Goal: Check status: Check status

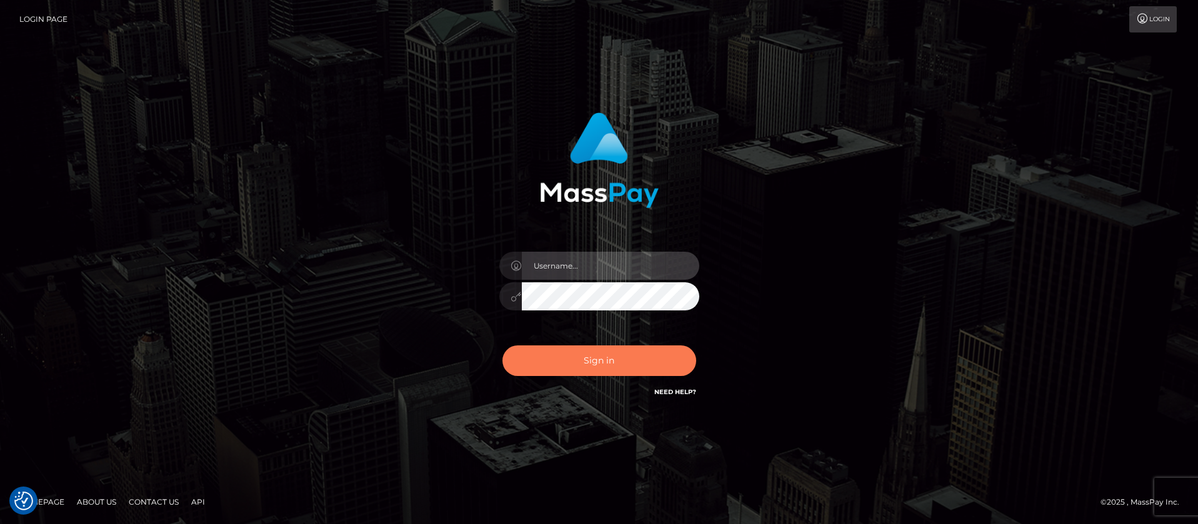
type input "balsaberisic"
click at [555, 355] on button "Sign in" at bounding box center [599, 361] width 194 height 31
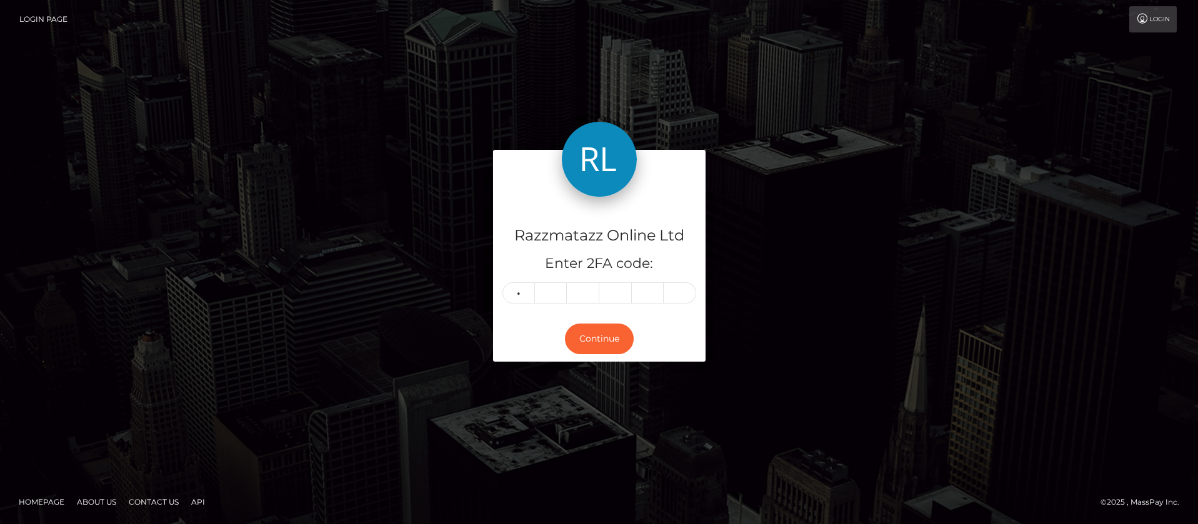
type input "5"
type input "7"
type input "2"
type input "4"
type input "0"
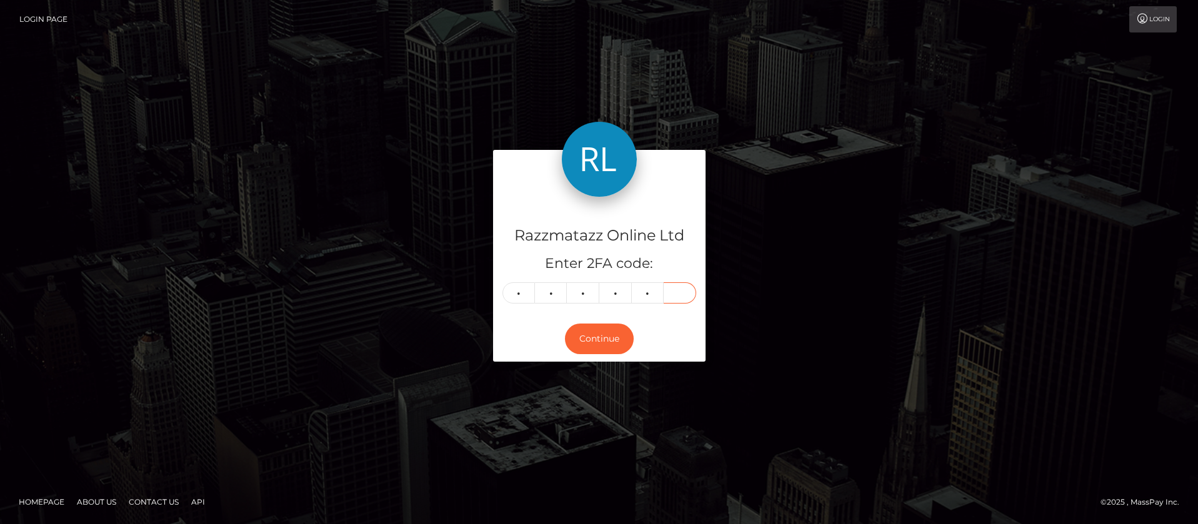
type input "3"
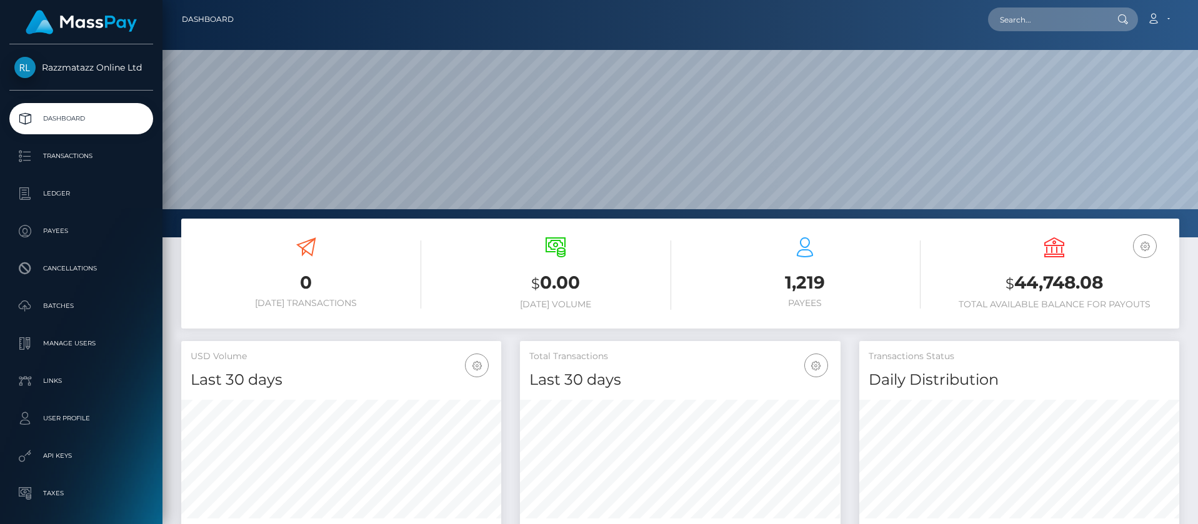
scroll to position [222, 321]
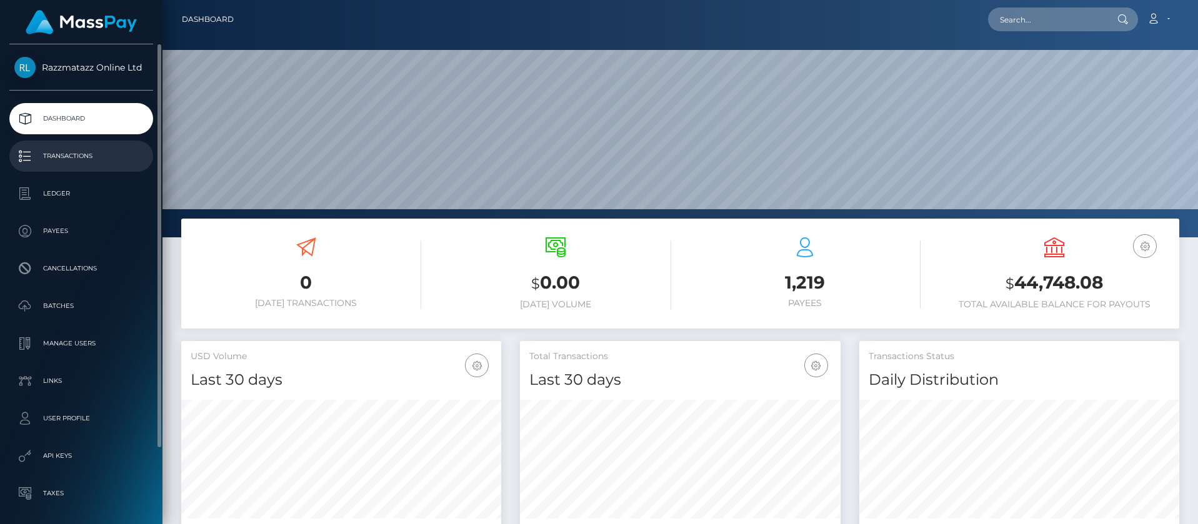
click at [104, 149] on p "Transactions" at bounding box center [81, 156] width 134 height 19
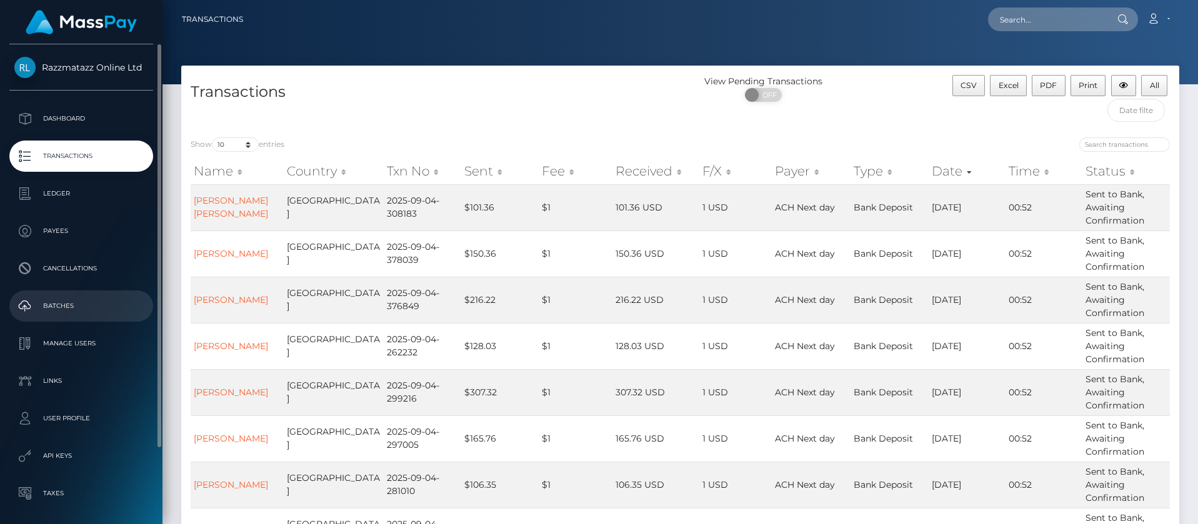
click at [59, 307] on p "Batches" at bounding box center [81, 306] width 134 height 19
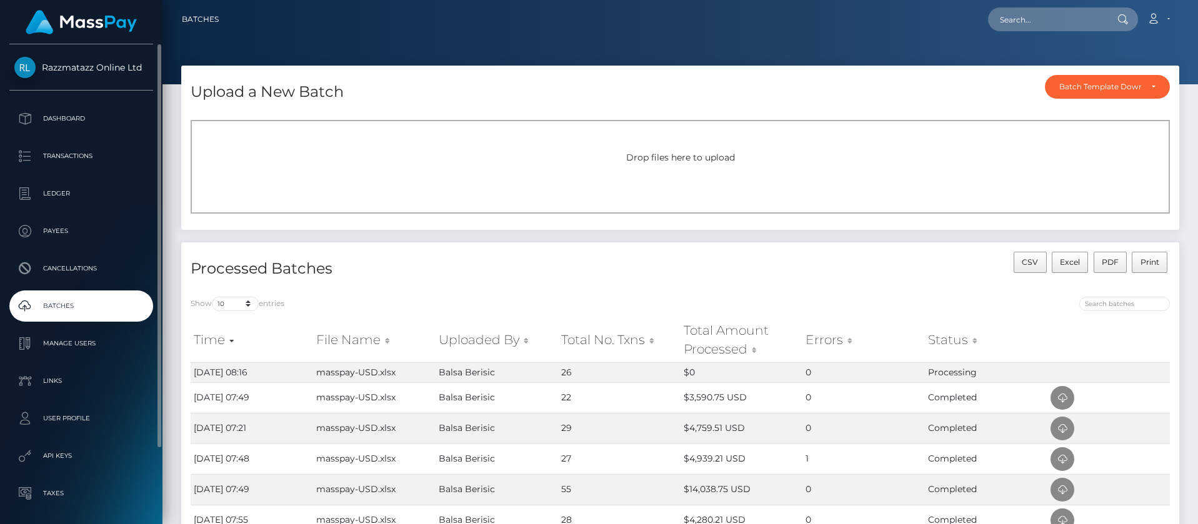
click at [92, 306] on p "Batches" at bounding box center [81, 306] width 134 height 19
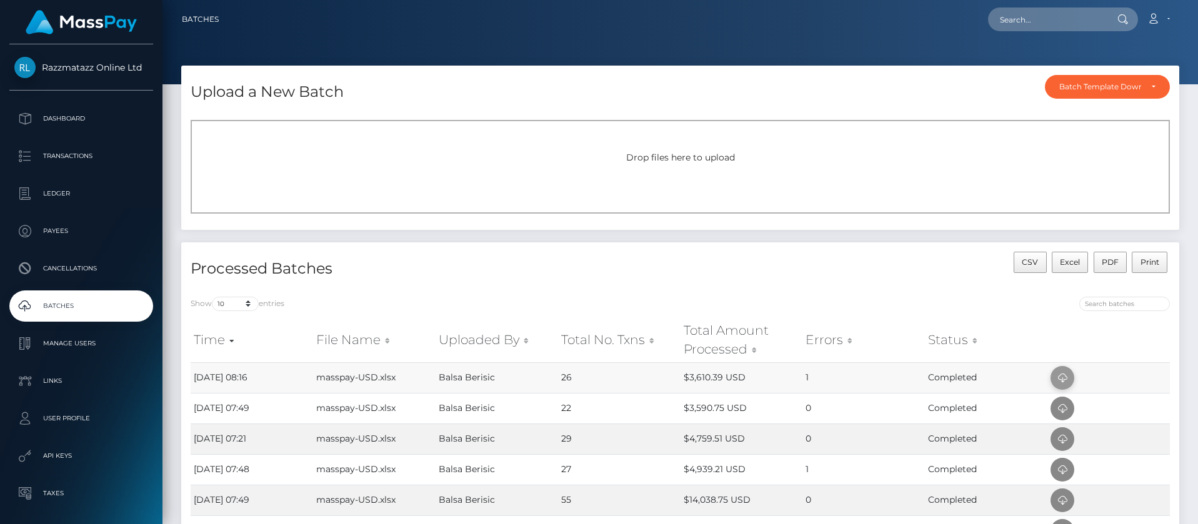
click at [1068, 384] on icon at bounding box center [1062, 379] width 15 height 16
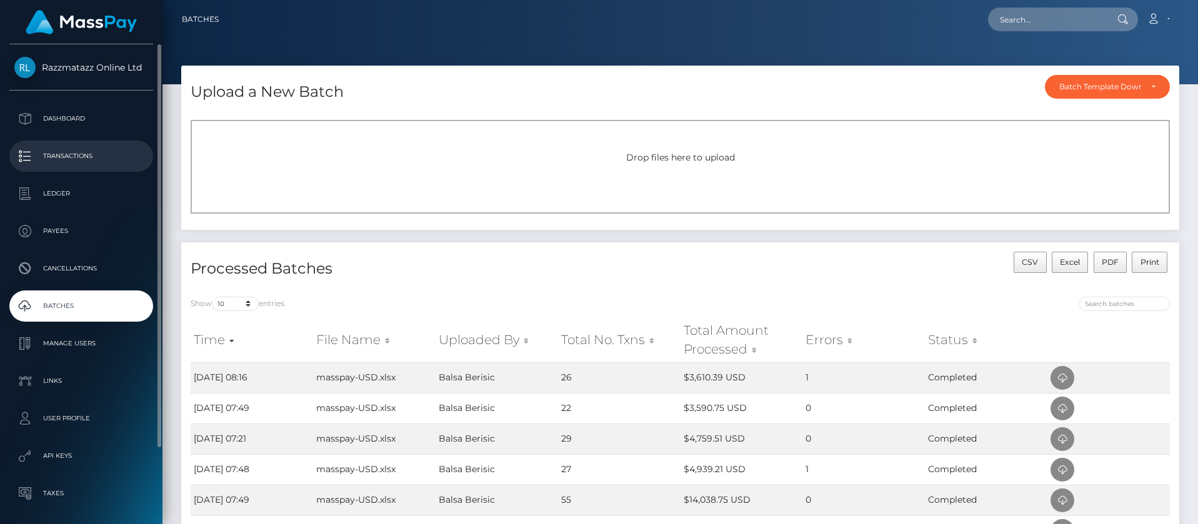
click at [89, 151] on p "Transactions" at bounding box center [81, 156] width 134 height 19
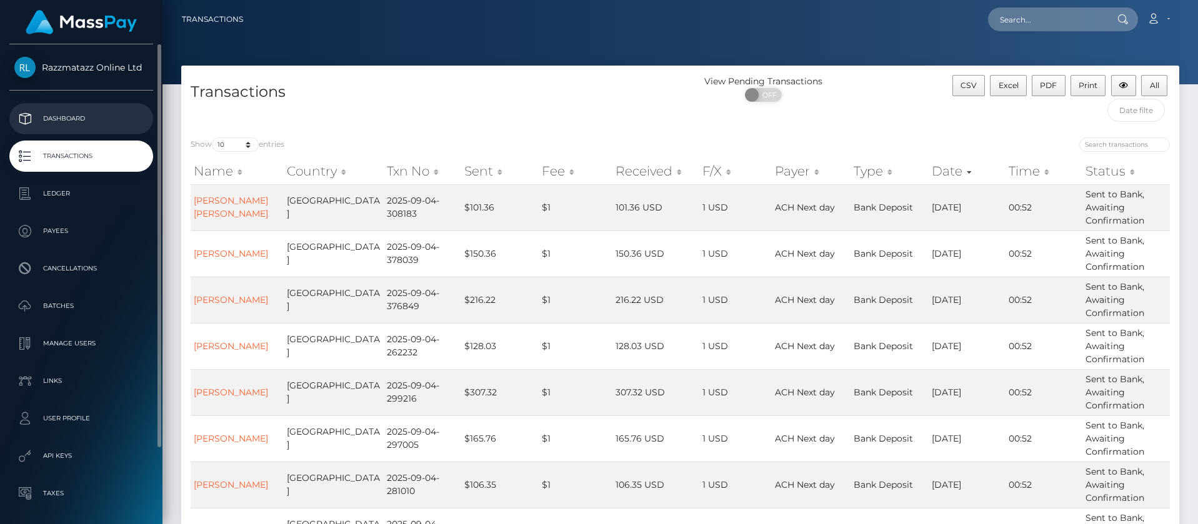
click at [82, 121] on p "Dashboard" at bounding box center [81, 118] width 134 height 19
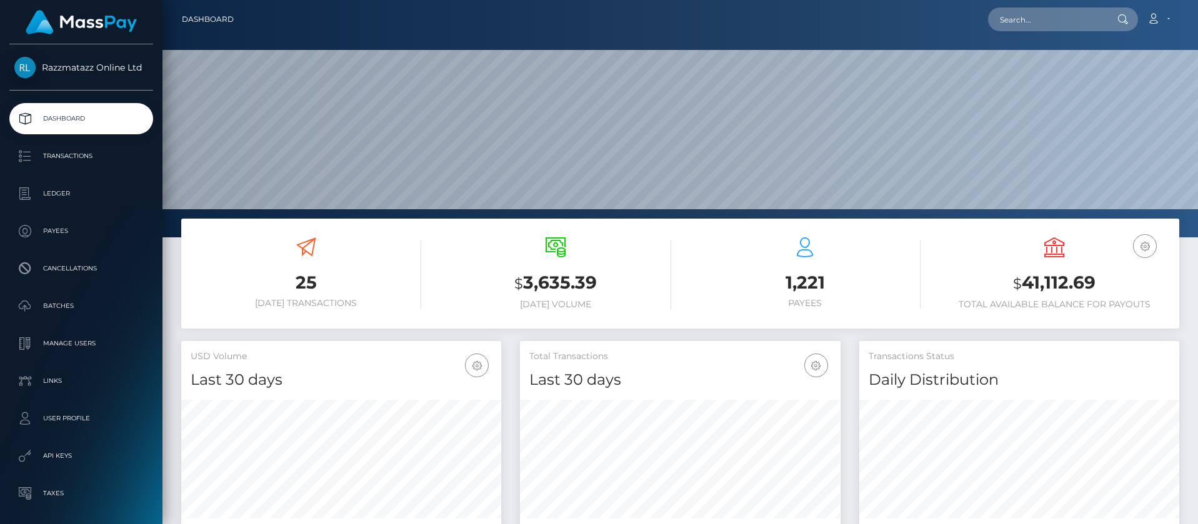
scroll to position [222, 321]
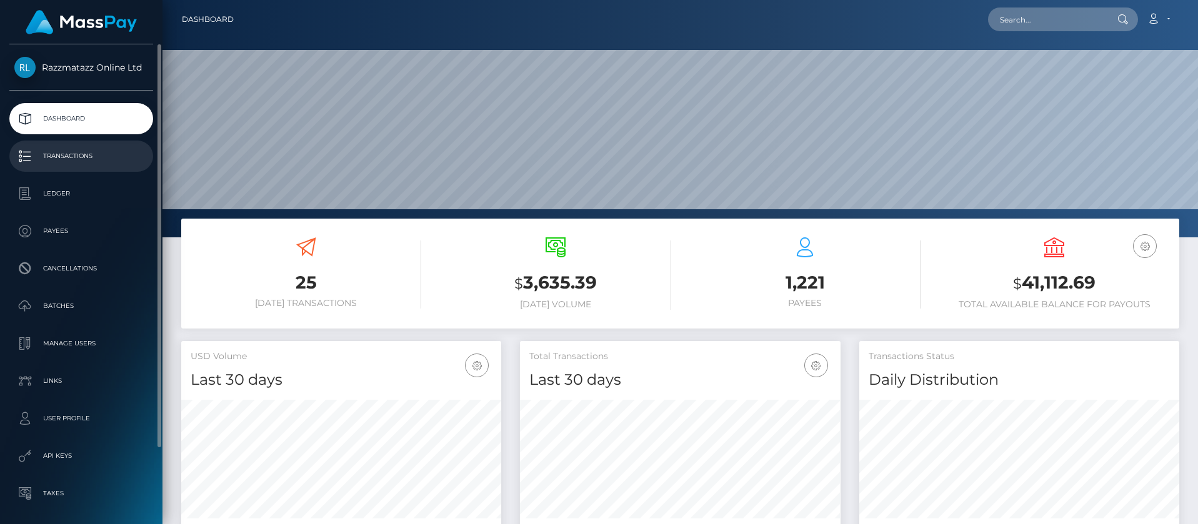
click at [112, 151] on p "Transactions" at bounding box center [81, 156] width 134 height 19
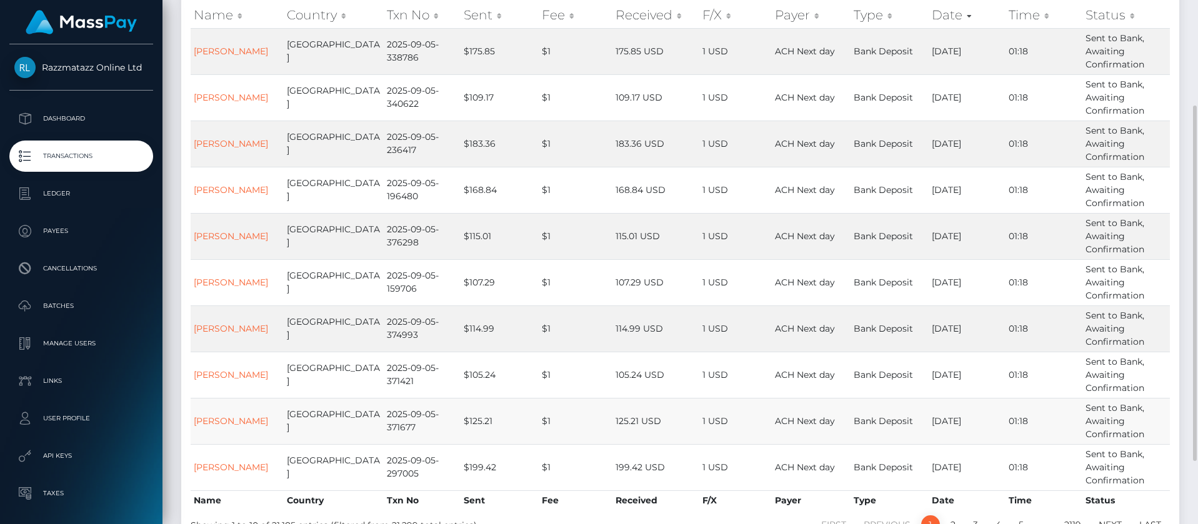
scroll to position [249, 0]
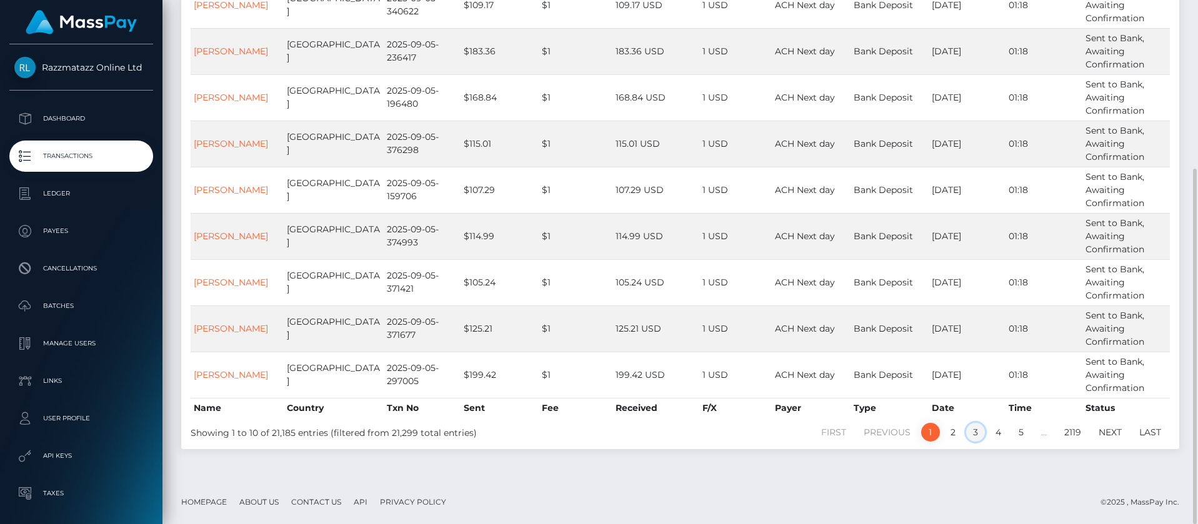
click at [976, 439] on link "3" at bounding box center [975, 432] width 19 height 19
click at [949, 437] on link "2" at bounding box center [953, 432] width 19 height 19
click at [934, 435] on link "1" at bounding box center [930, 432] width 19 height 19
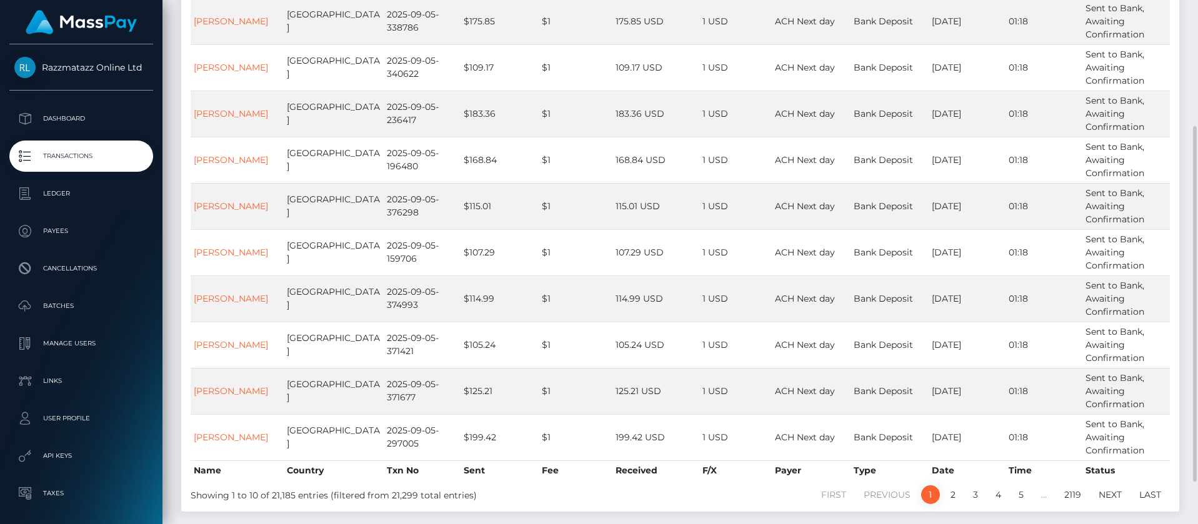
scroll to position [155, 0]
